Goal: Information Seeking & Learning: Learn about a topic

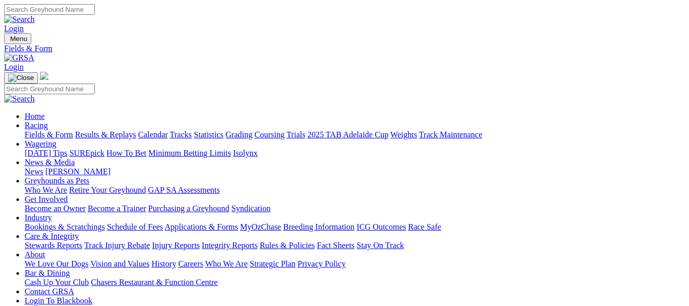
click at [120, 130] on link "Results & Replays" at bounding box center [105, 134] width 61 height 9
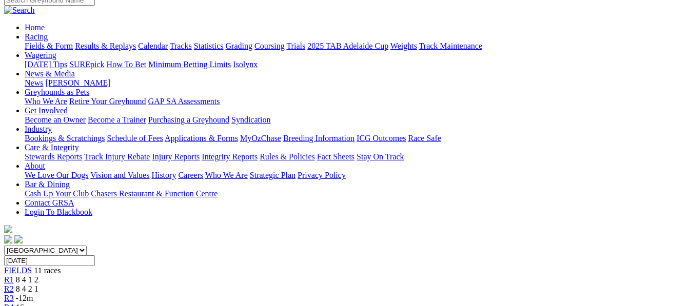
scroll to position [55, 0]
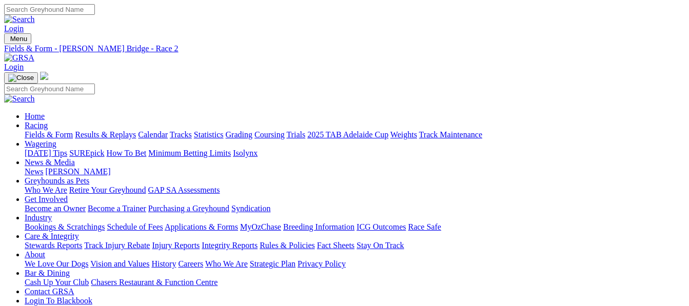
click at [35, 130] on link "Fields & Form" at bounding box center [49, 134] width 48 height 9
click at [32, 130] on link "Fields & Form" at bounding box center [49, 134] width 48 height 9
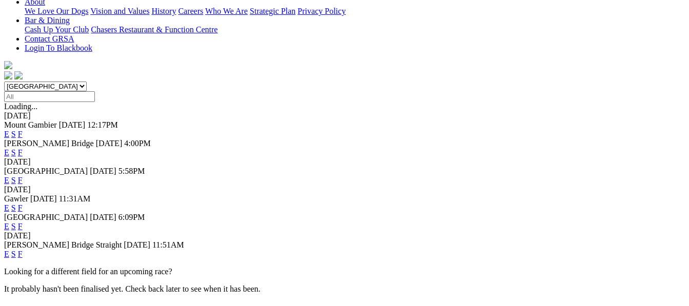
scroll to position [287, 0]
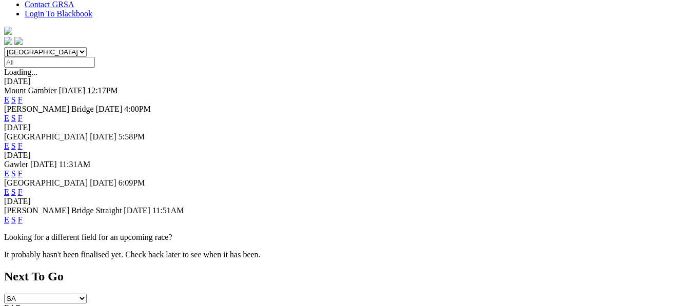
click at [23, 215] on link "F" at bounding box center [20, 219] width 5 height 9
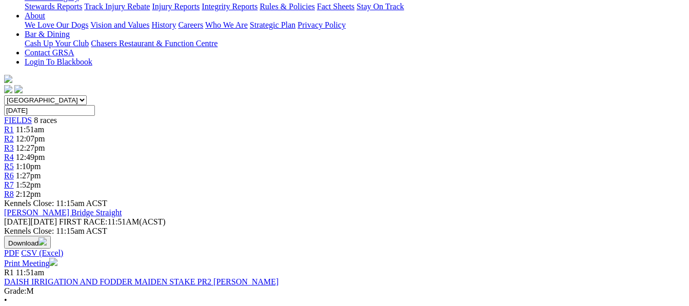
scroll to position [267, 0]
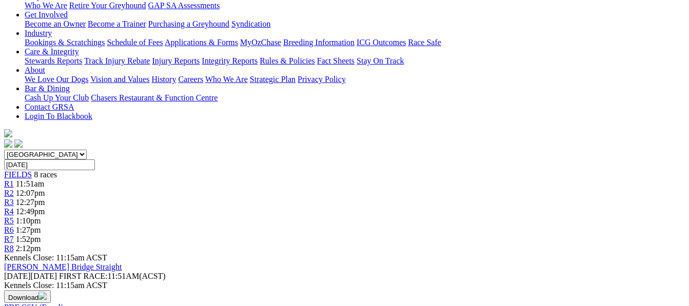
scroll to position [205, 0]
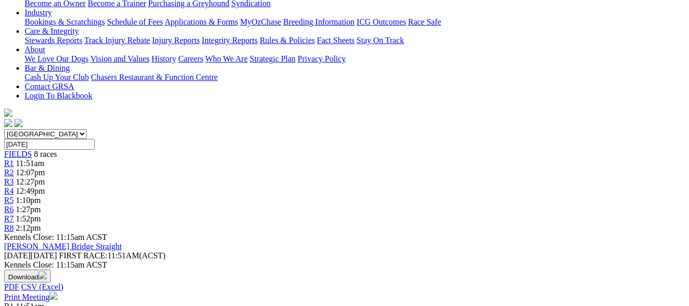
drag, startPoint x: 106, startPoint y: 245, endPoint x: 89, endPoint y: 241, distance: 17.4
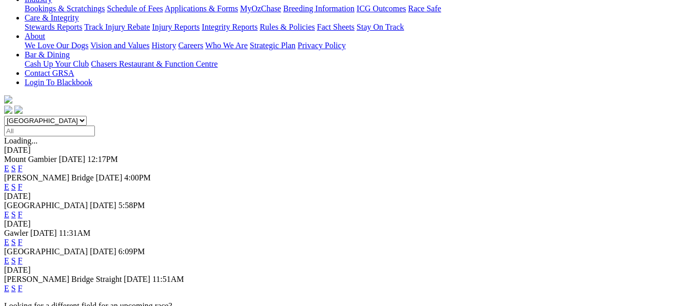
scroll to position [280, 0]
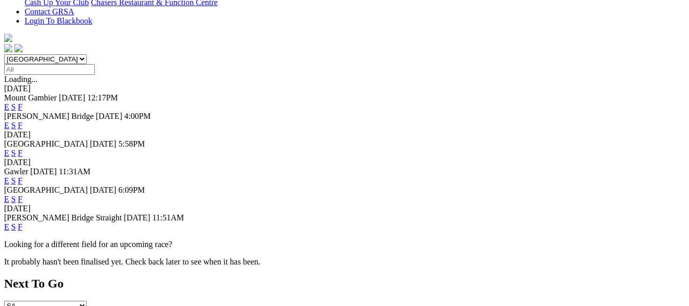
click at [23, 223] on link "F" at bounding box center [20, 227] width 5 height 9
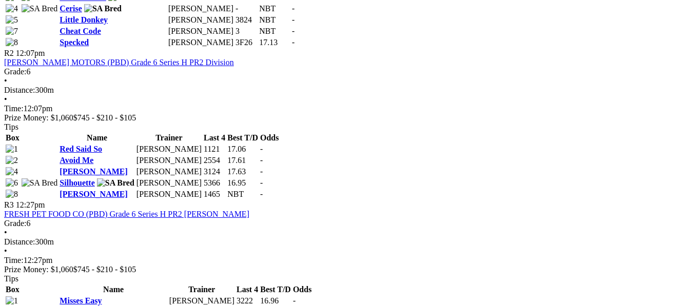
scroll to position [642, 0]
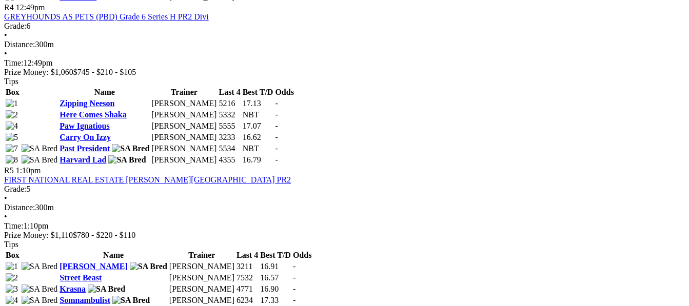
scroll to position [991, 0]
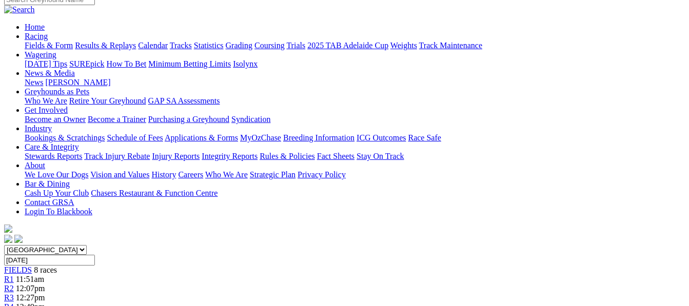
scroll to position [0, 0]
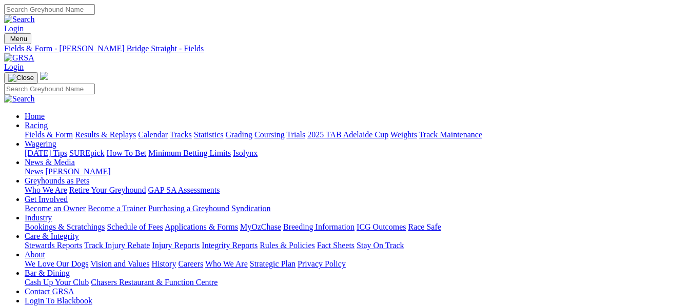
click at [34, 53] on img at bounding box center [19, 57] width 30 height 9
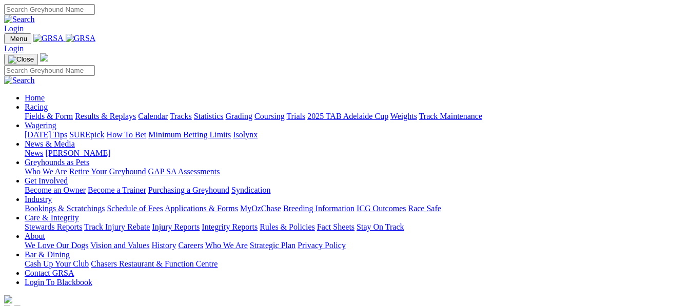
click at [96, 42] on img at bounding box center [81, 38] width 30 height 9
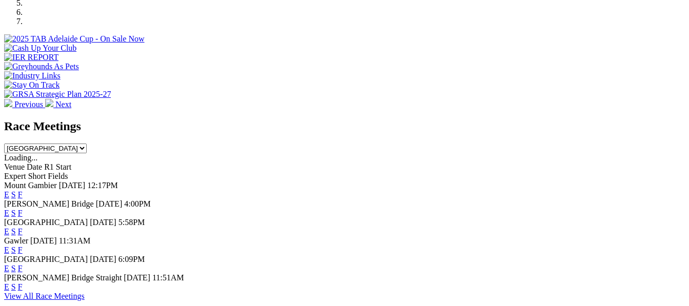
scroll to position [403, 0]
